Goal: Navigation & Orientation: Understand site structure

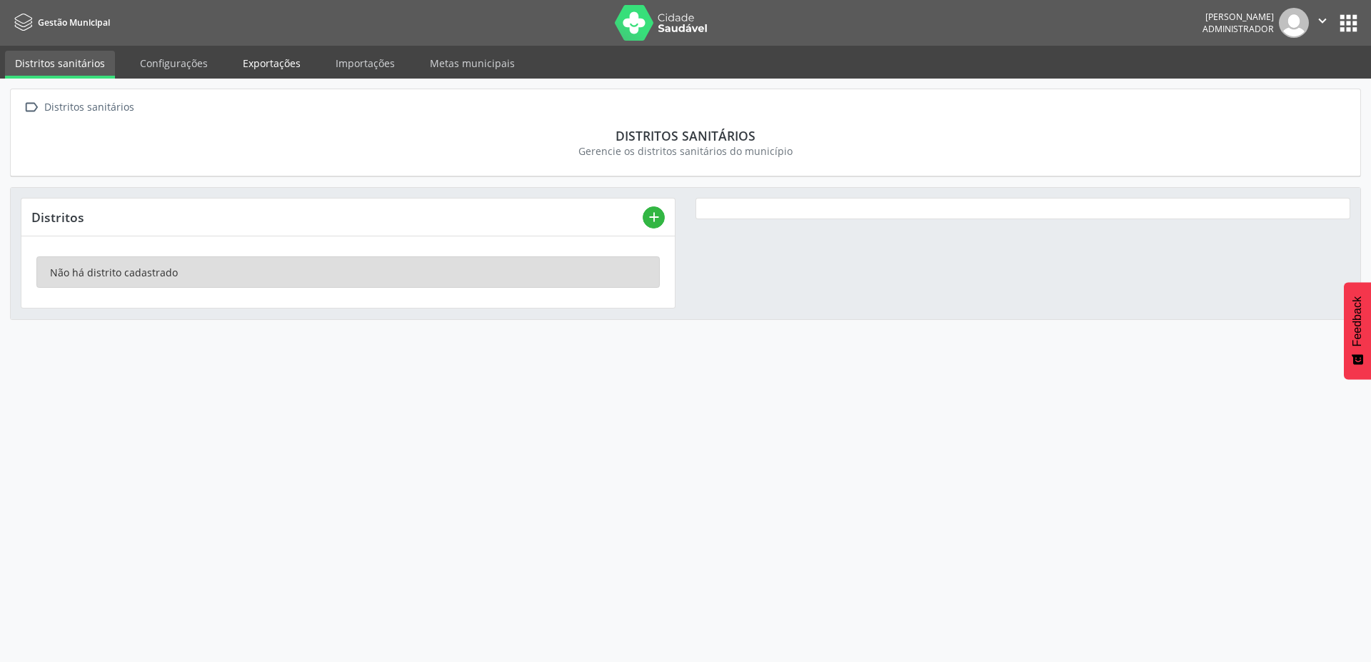
click at [256, 69] on link "Exportações" at bounding box center [272, 63] width 78 height 25
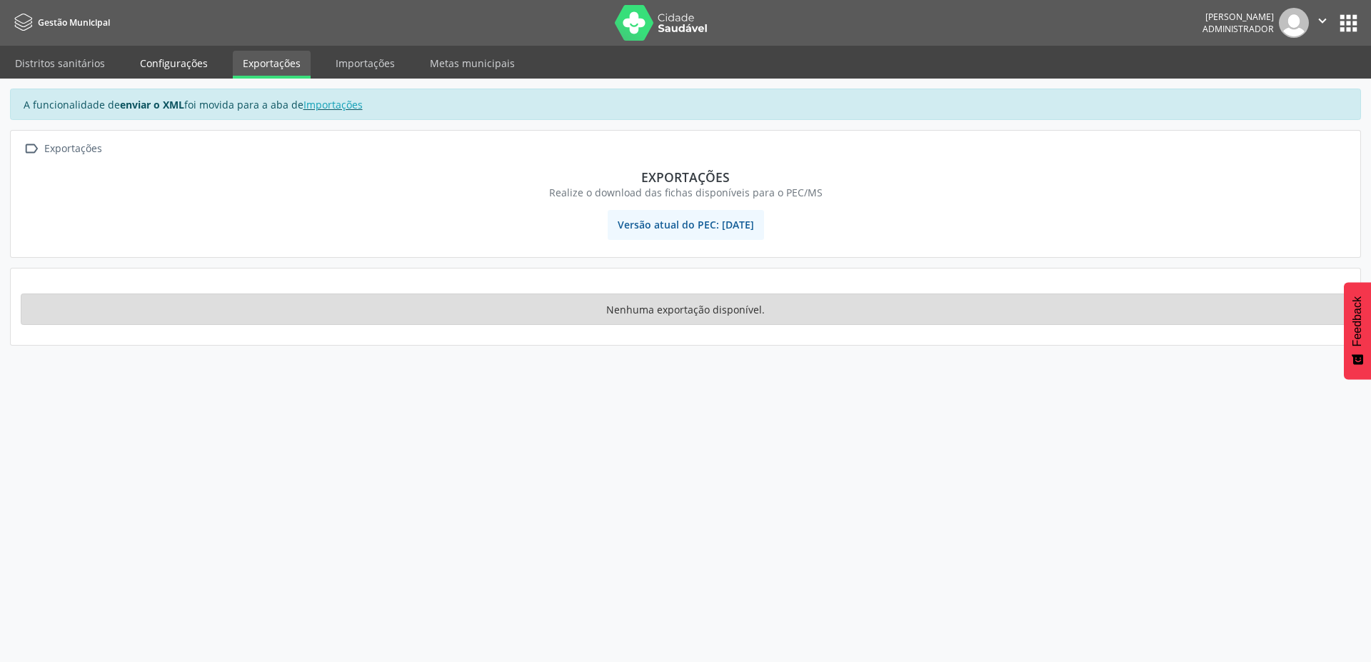
click at [181, 59] on link "Configurações" at bounding box center [174, 63] width 88 height 25
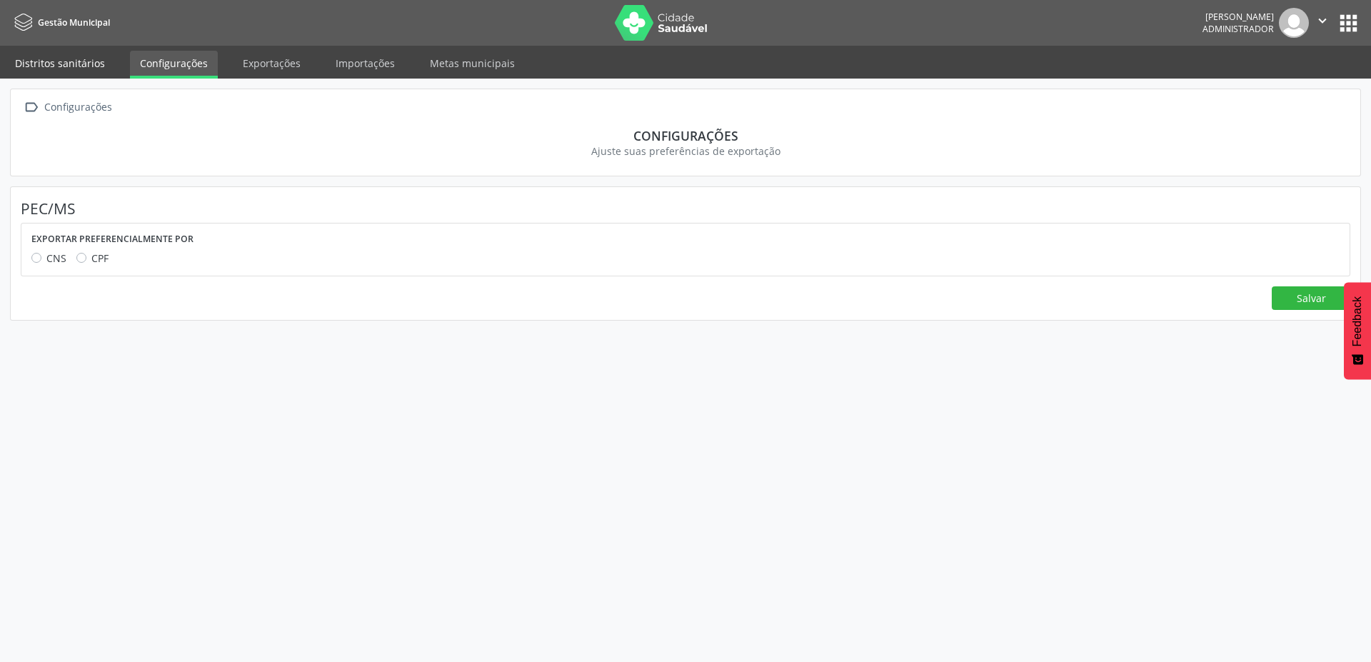
click at [74, 64] on link "Distritos sanitários" at bounding box center [60, 63] width 110 height 25
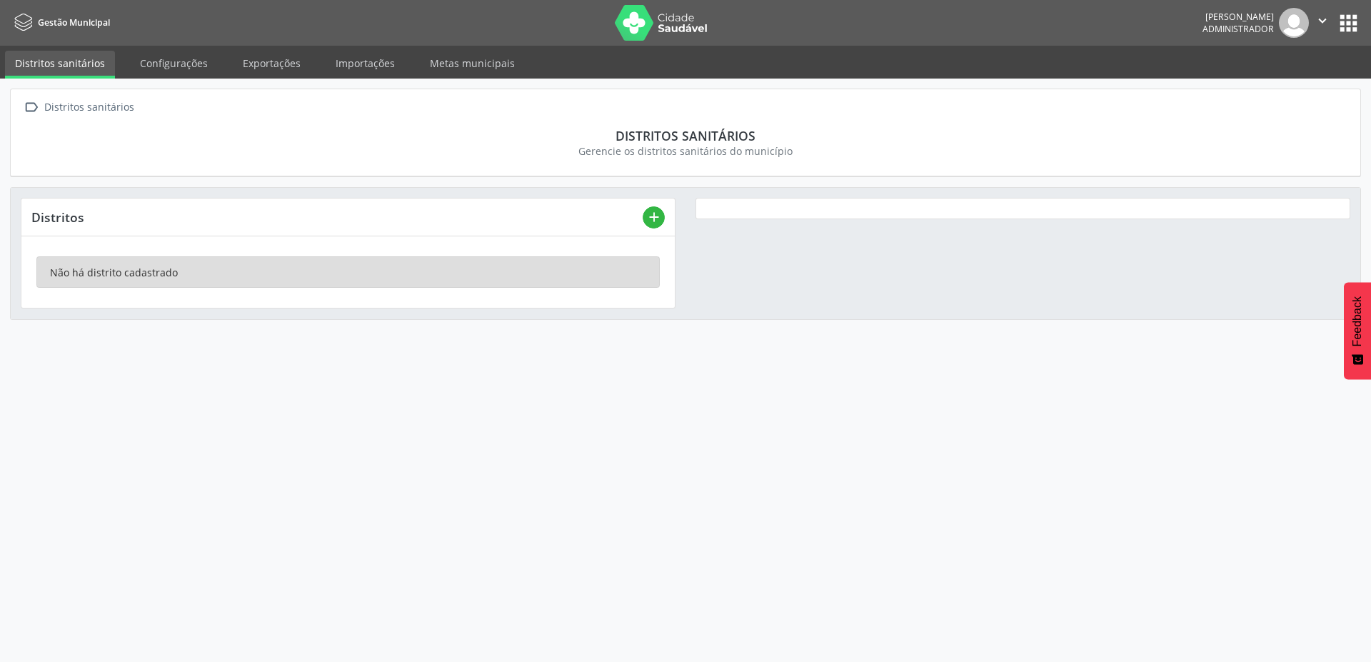
click at [667, 30] on img at bounding box center [661, 23] width 93 height 36
